Goal: Task Accomplishment & Management: Use online tool/utility

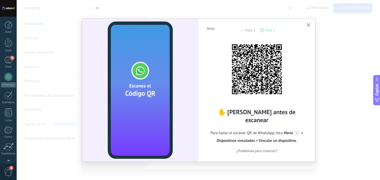
scroll to position [33, 0]
click at [10, 27] on div "1" at bounding box center [8, 27] width 8 height 7
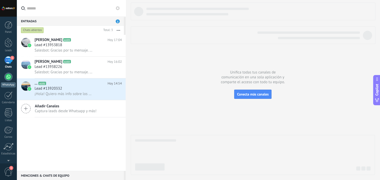
click at [8, 78] on div at bounding box center [8, 77] width 8 height 8
